Goal: Task Accomplishment & Management: Use online tool/utility

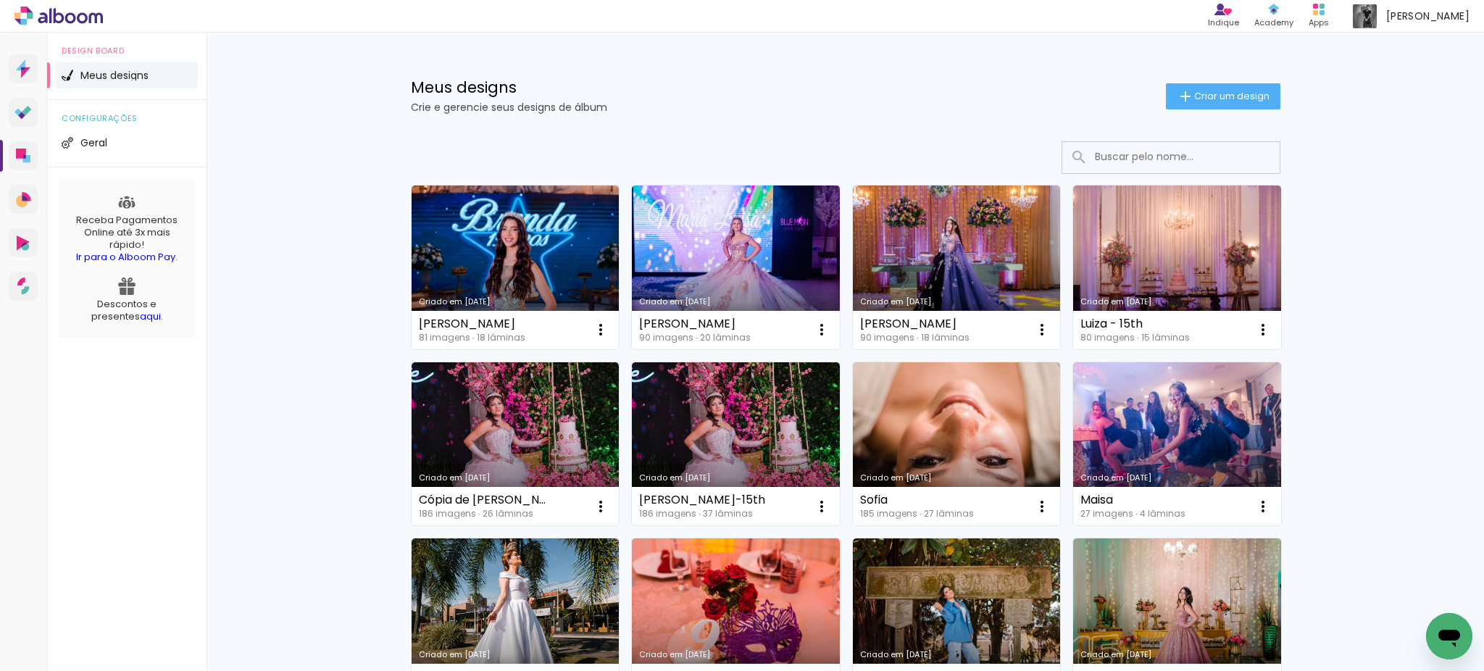
drag, startPoint x: 540, startPoint y: 275, endPoint x: 546, endPoint y: 263, distance: 12.7
click at [540, 274] on link "Criado em [DATE]" at bounding box center [515, 267] width 208 height 164
